Goal: Task Accomplishment & Management: Complete application form

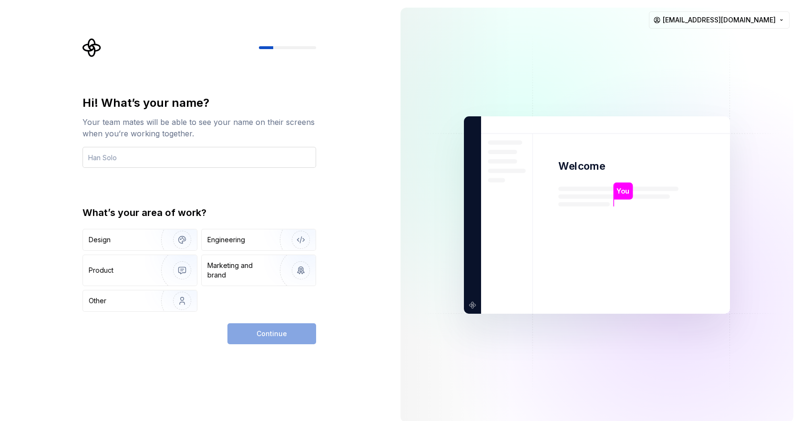
click at [125, 153] on input "text" at bounding box center [199, 157] width 234 height 21
type input "Torstein"
click at [242, 239] on div "Engineering" at bounding box center [226, 240] width 38 height 10
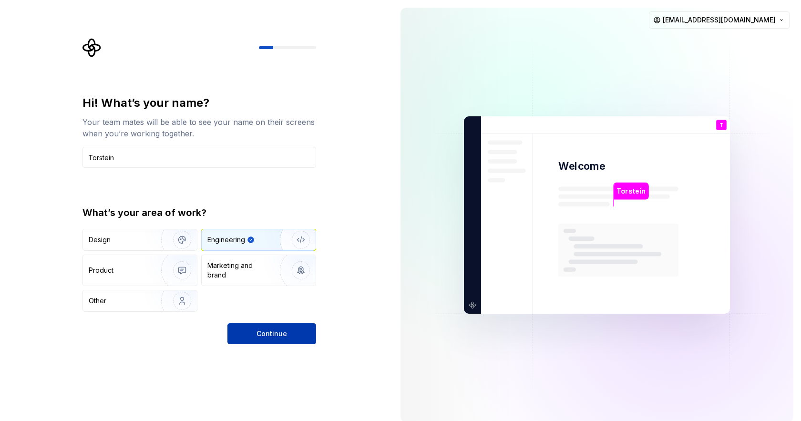
click at [273, 332] on span "Continue" at bounding box center [272, 334] width 31 height 10
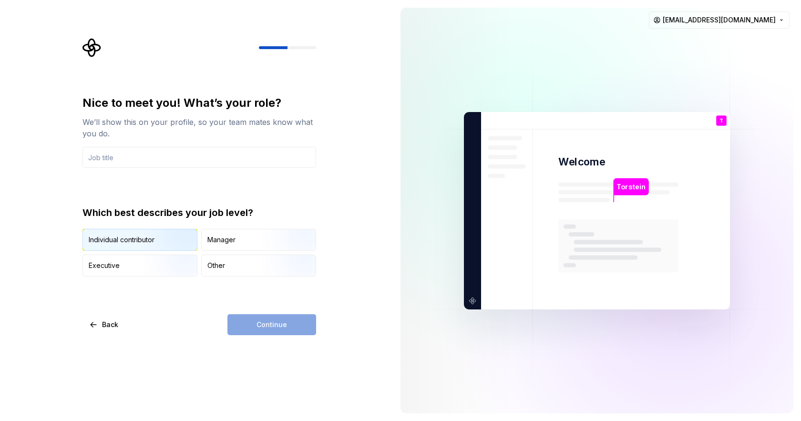
click at [136, 239] on div "Individual contributor" at bounding box center [122, 240] width 66 height 10
click at [152, 162] on input "text" at bounding box center [199, 157] width 234 height 21
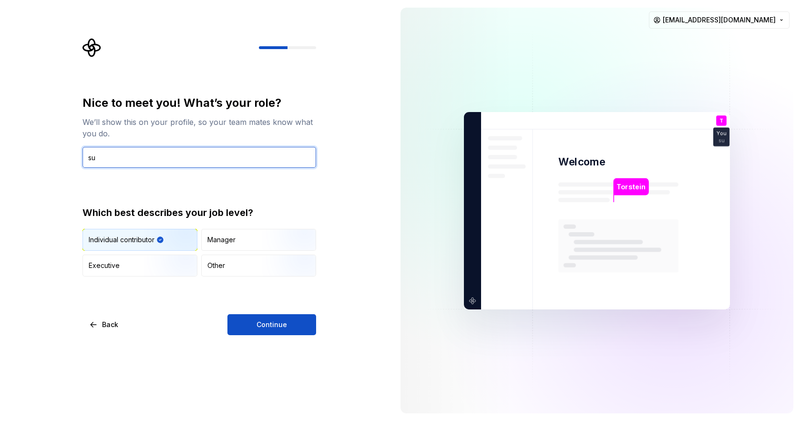
type input "s"
type input "Engineer"
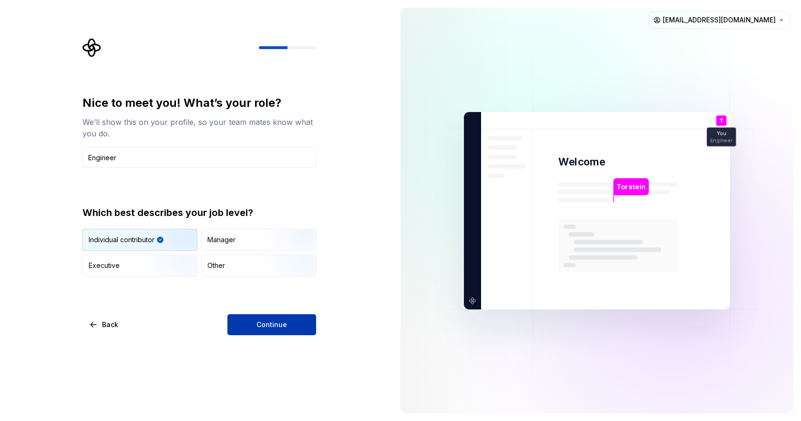
click at [276, 325] on span "Continue" at bounding box center [272, 325] width 31 height 10
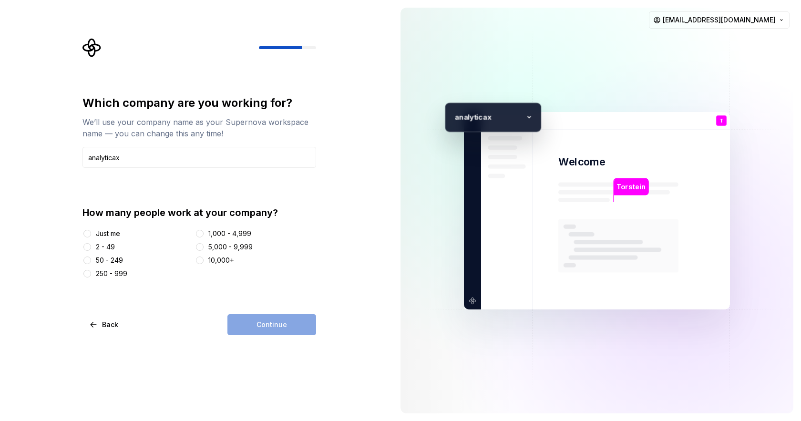
type input "analyticax"
click at [88, 231] on button "Just me" at bounding box center [87, 234] width 8 height 8
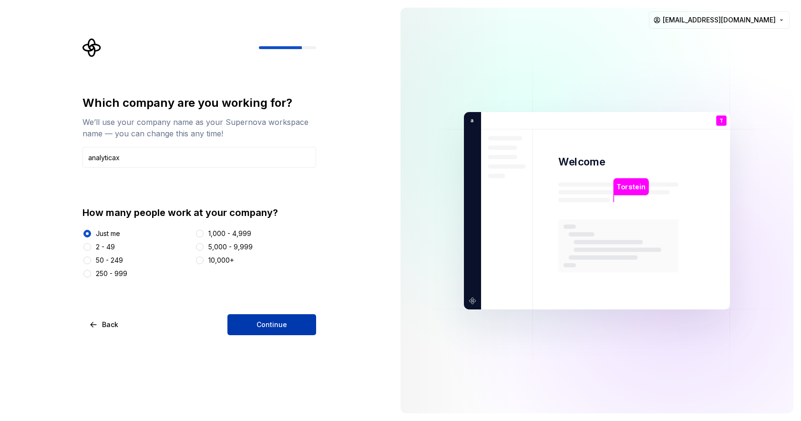
click at [286, 320] on span "Continue" at bounding box center [272, 325] width 31 height 10
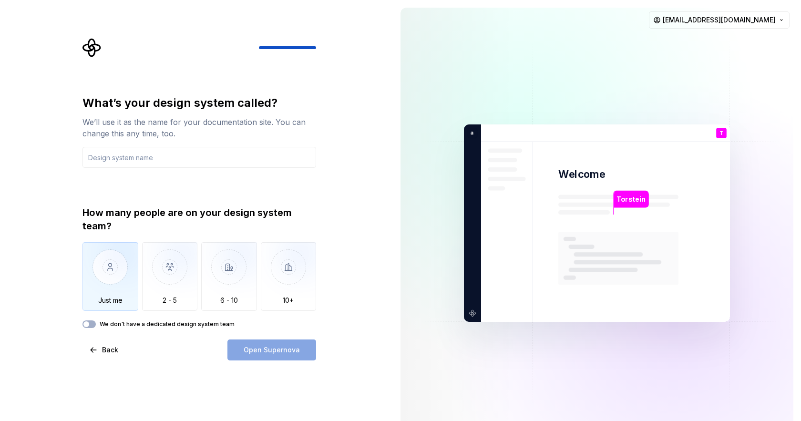
click at [116, 265] on img "button" at bounding box center [110, 274] width 56 height 64
click at [91, 322] on button "We don't have a dedicated design system team" at bounding box center [88, 324] width 13 height 8
click at [90, 321] on icon "button" at bounding box center [86, 324] width 8 height 6
click at [279, 349] on div "Open Supernova" at bounding box center [271, 349] width 89 height 21
click at [150, 157] on input "text" at bounding box center [199, 157] width 234 height 21
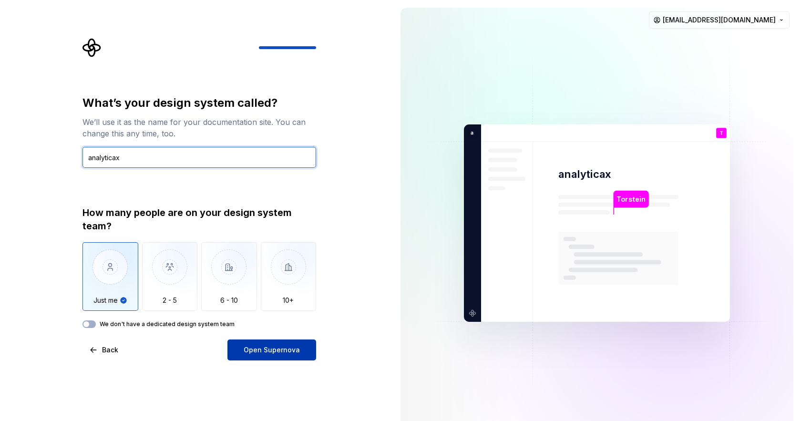
type input "analyticax"
click at [277, 352] on span "Open Supernova" at bounding box center [272, 350] width 56 height 10
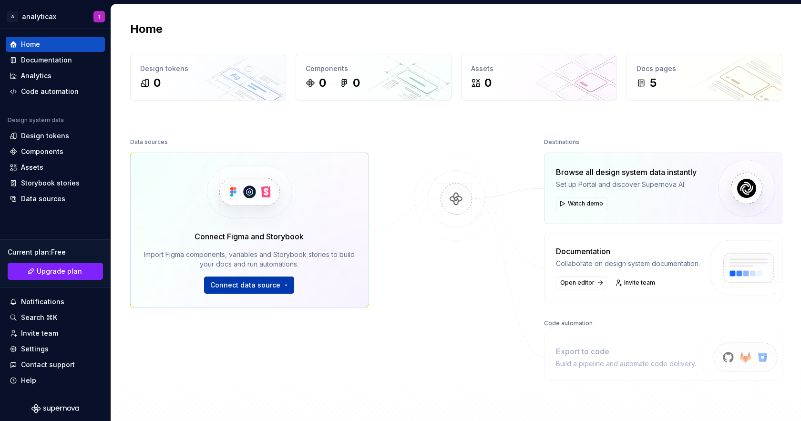
click at [282, 283] on button "Connect data source" at bounding box center [249, 285] width 90 height 17
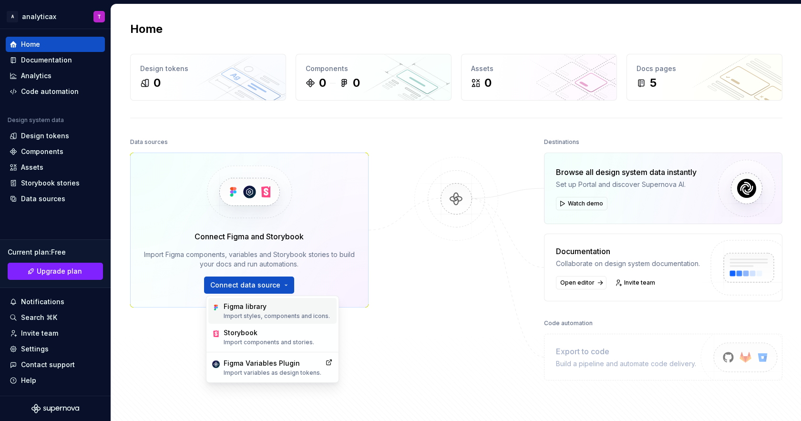
click at [273, 312] on div "Figma library Import styles, components and icons." at bounding box center [277, 311] width 106 height 18
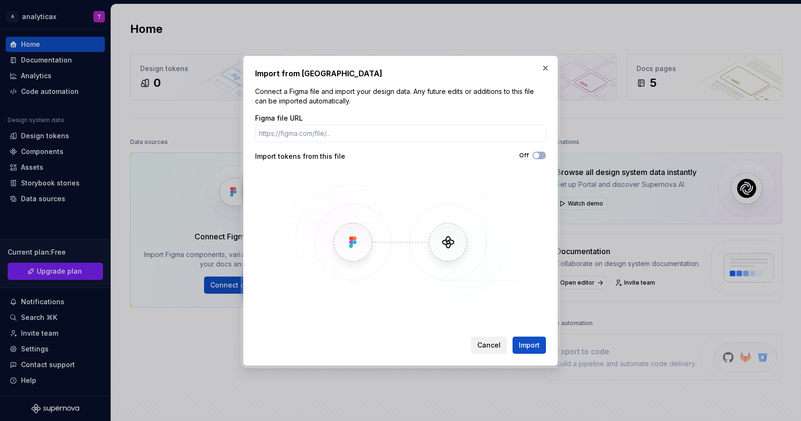
click at [492, 348] on span "Cancel" at bounding box center [488, 345] width 23 height 10
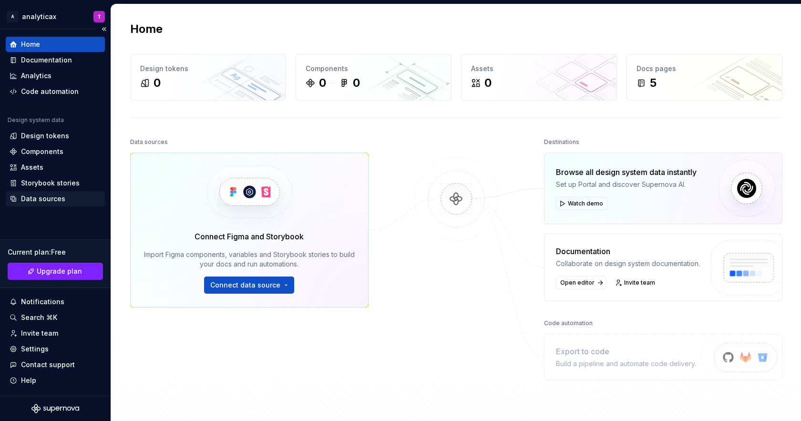
click at [44, 195] on div "Data sources" at bounding box center [43, 199] width 44 height 10
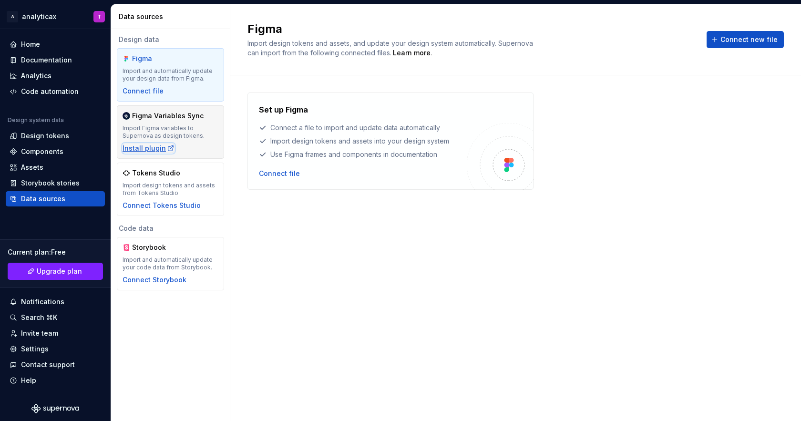
click at [145, 148] on div "Install plugin" at bounding box center [149, 149] width 52 height 10
